Goal: Check status

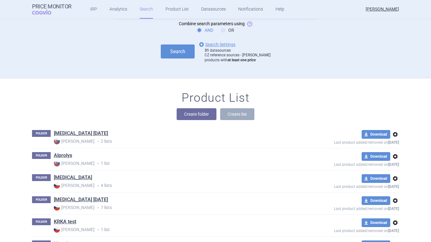
scroll to position [28, 0]
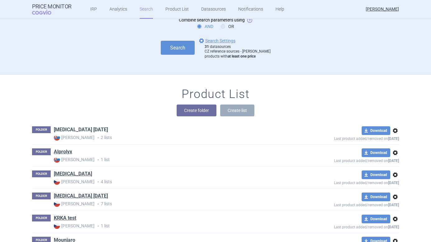
click at [74, 130] on link "[MEDICAL_DATA] [DATE]" at bounding box center [81, 129] width 54 height 7
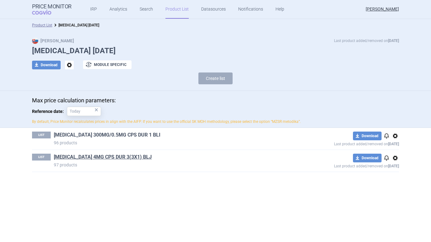
click at [86, 134] on link "[MEDICAL_DATA] 300MG/0.5MG CPS DUR 1 BLI" at bounding box center [107, 135] width 107 height 7
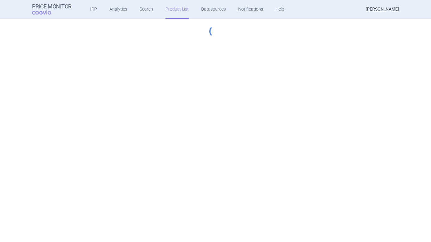
select select "[DATE]"
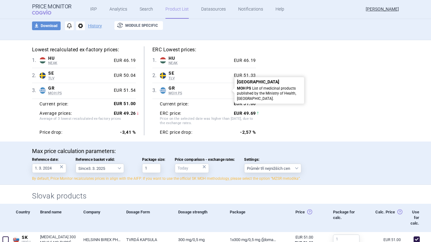
scroll to position [40, 0]
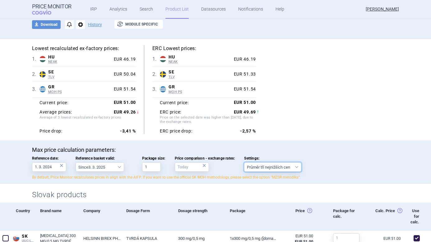
click at [289, 164] on select "Průměr tří nejnižších cen" at bounding box center [272, 166] width 57 height 9
click at [246, 162] on select "Průměr tří nejnižších cen" at bounding box center [272, 166] width 57 height 9
click at [323, 145] on div "Max price calculation parameters: Reference date: 1. 3. 2024 × Reference basket…" at bounding box center [215, 161] width 431 height 43
